Goal: Task Accomplishment & Management: Manage account settings

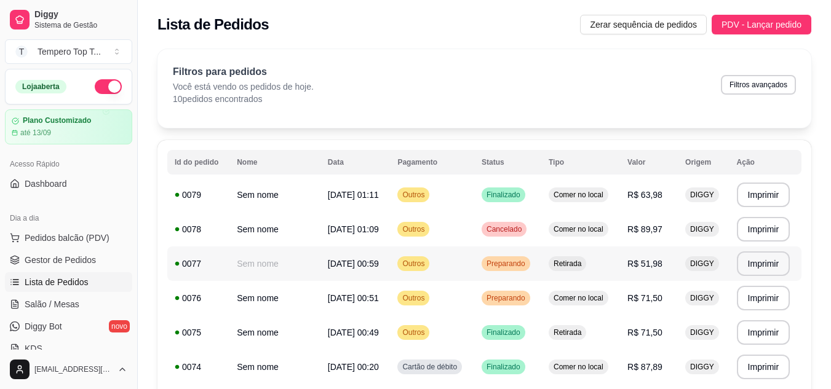
click at [518, 267] on span "Preparando" at bounding box center [506, 264] width 44 height 10
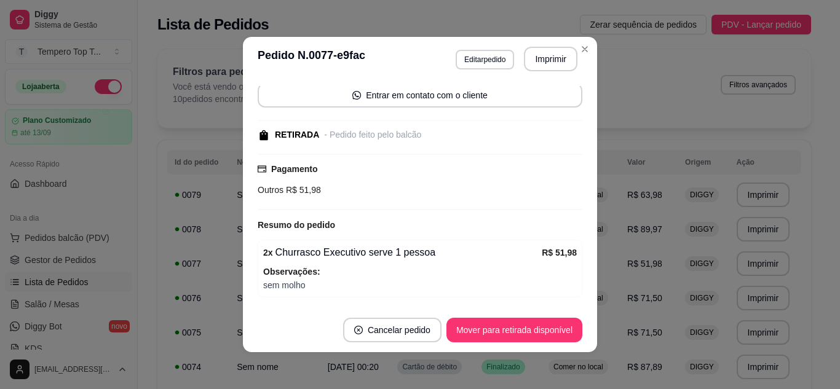
scroll to position [133, 0]
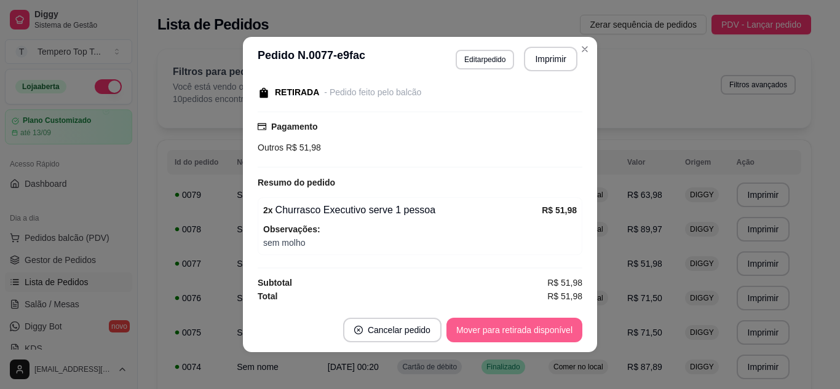
click at [508, 336] on button "Mover para retirada disponível" at bounding box center [515, 330] width 136 height 25
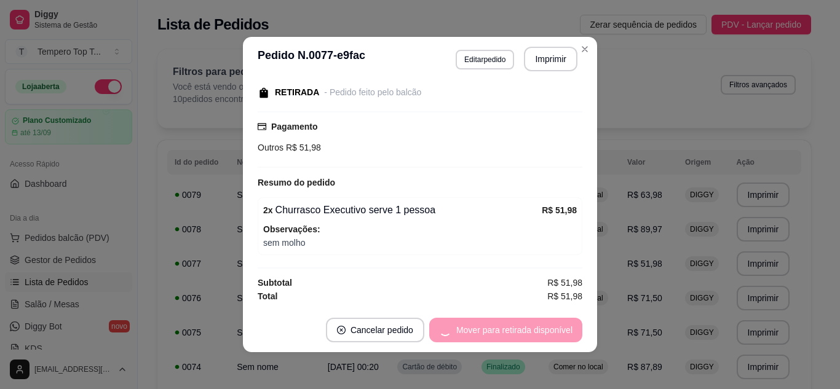
click at [508, 336] on div "Mover para retirada disponível" at bounding box center [505, 330] width 153 height 25
click at [511, 332] on div "Mover para retirada disponível" at bounding box center [505, 330] width 153 height 25
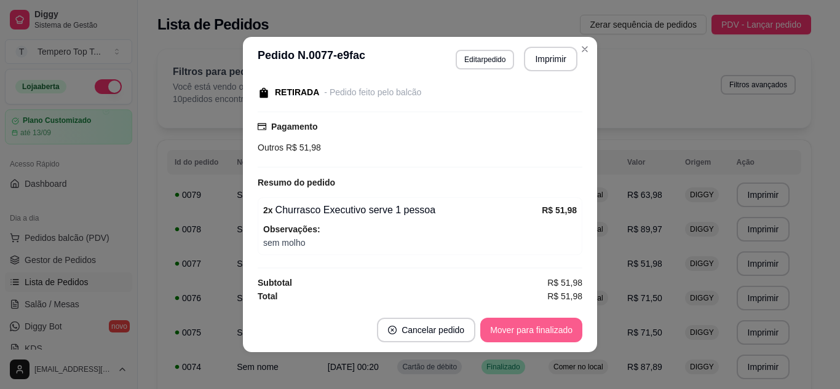
click at [511, 332] on button "Mover para finalizado" at bounding box center [532, 330] width 102 height 25
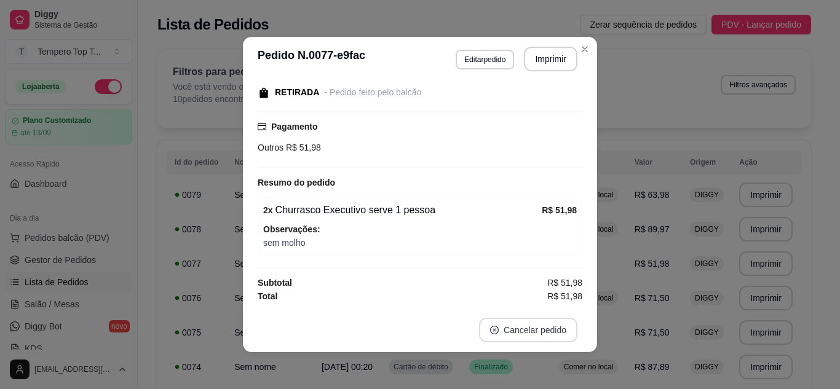
scroll to position [80, 0]
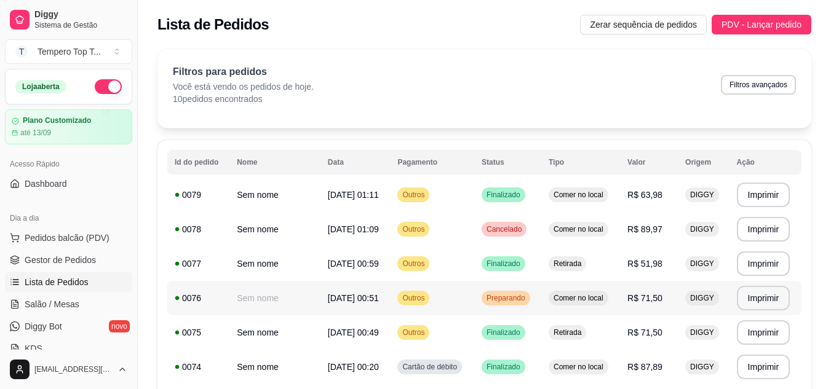
click at [564, 297] on td "Comer no local" at bounding box center [580, 298] width 79 height 34
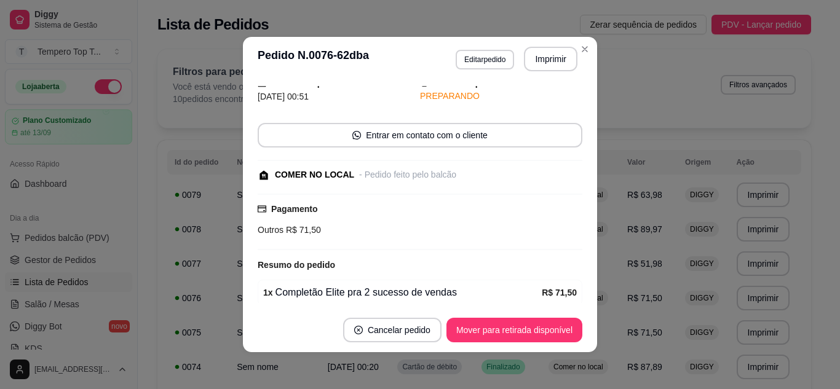
scroll to position [101, 0]
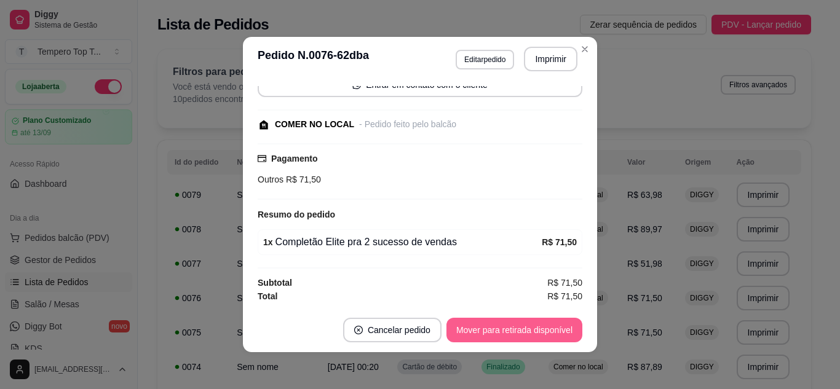
click at [528, 333] on button "Mover para retirada disponível" at bounding box center [515, 330] width 136 height 25
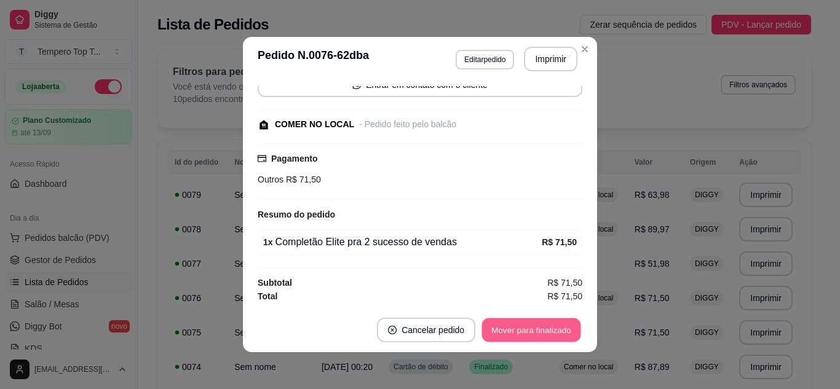
click at [529, 332] on button "Mover para finalizado" at bounding box center [531, 331] width 99 height 24
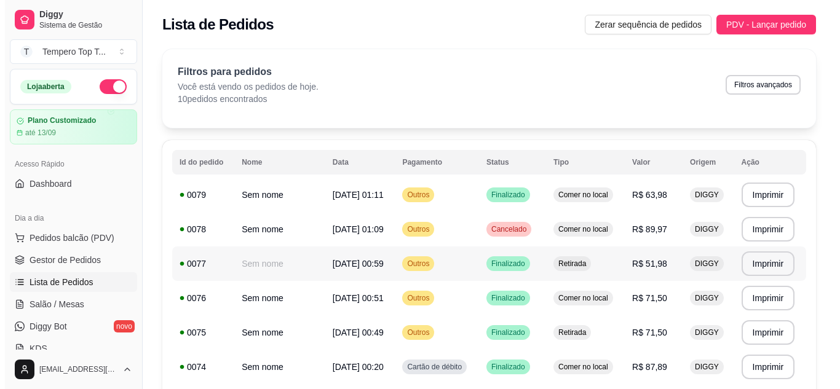
scroll to position [222, 0]
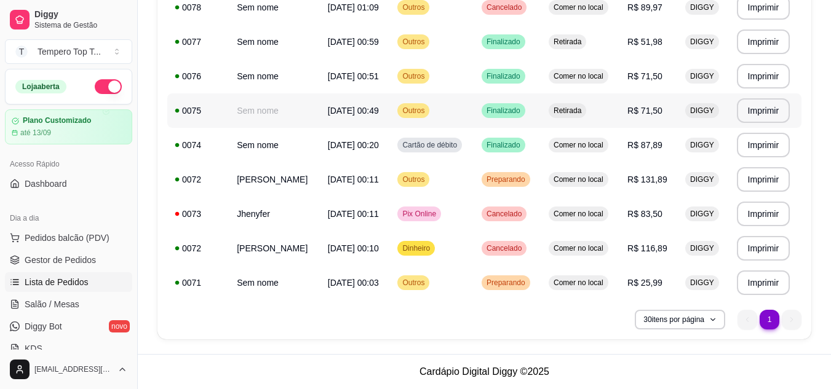
click at [698, 170] on td "DIGGY" at bounding box center [703, 179] width 51 height 34
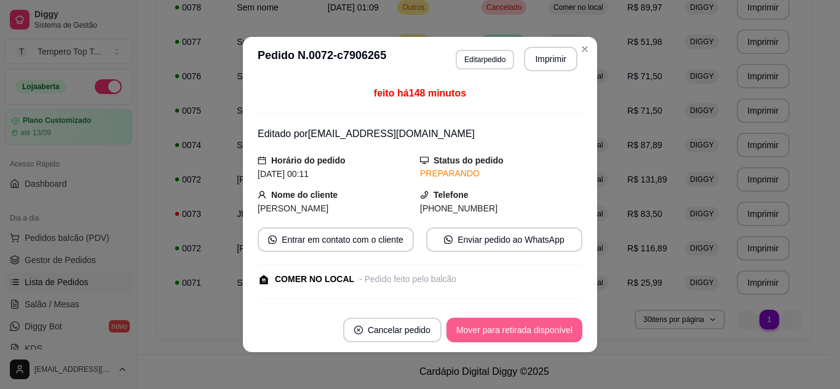
click at [504, 334] on button "Mover para retirada disponível" at bounding box center [515, 330] width 136 height 25
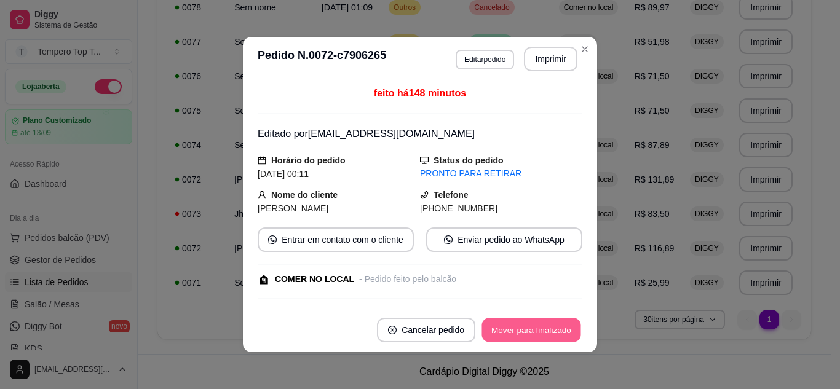
click at [504, 334] on button "Mover para finalizado" at bounding box center [531, 331] width 99 height 24
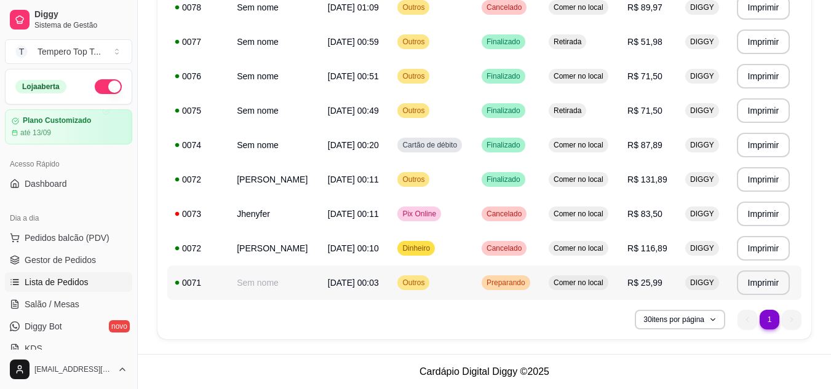
click at [528, 278] on span "Preparando" at bounding box center [506, 283] width 44 height 10
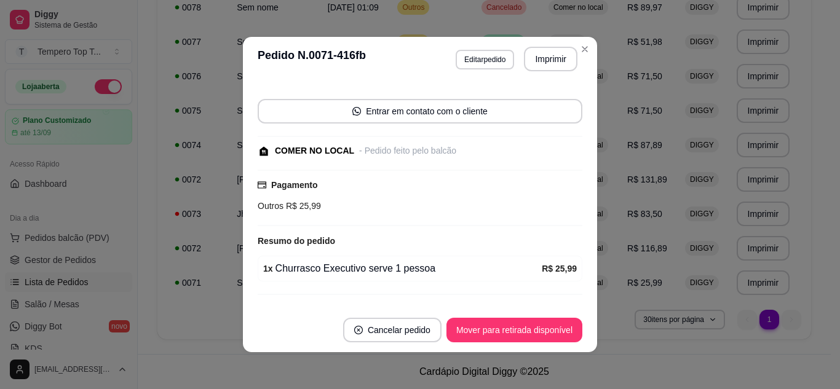
scroll to position [101, 0]
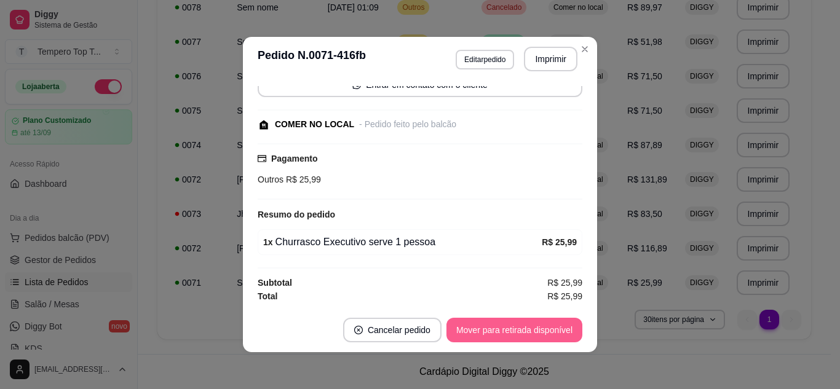
click at [517, 330] on button "Mover para retirada disponível" at bounding box center [515, 330] width 136 height 25
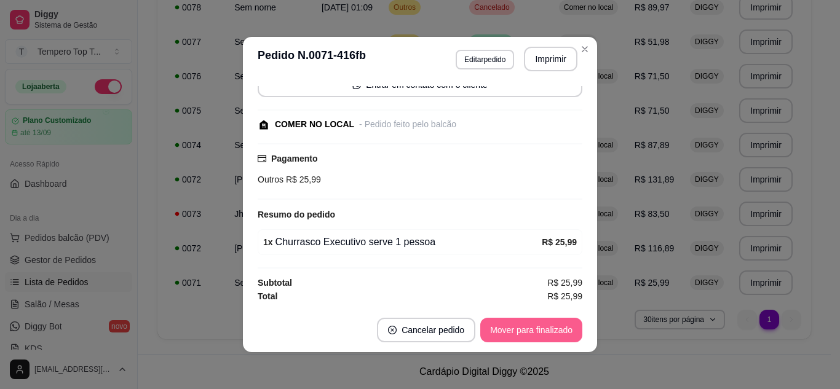
click at [518, 330] on button "Mover para finalizado" at bounding box center [532, 330] width 102 height 25
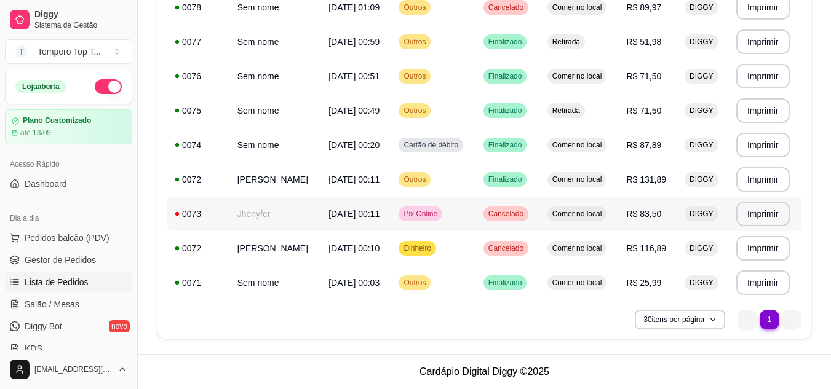
scroll to position [0, 0]
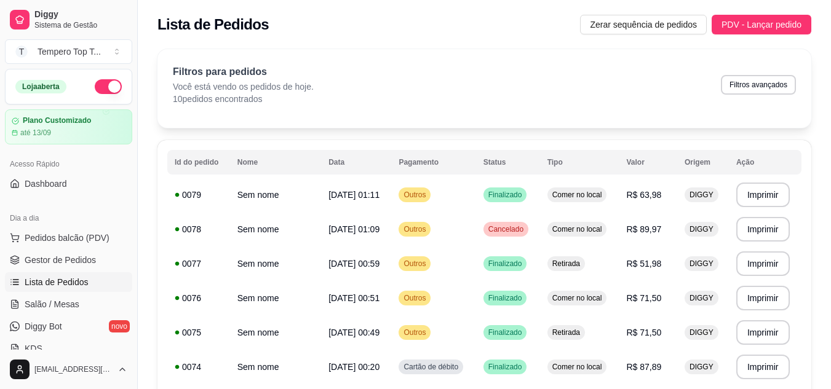
click at [106, 86] on button "button" at bounding box center [108, 86] width 27 height 15
